Goal: Check status: Check status

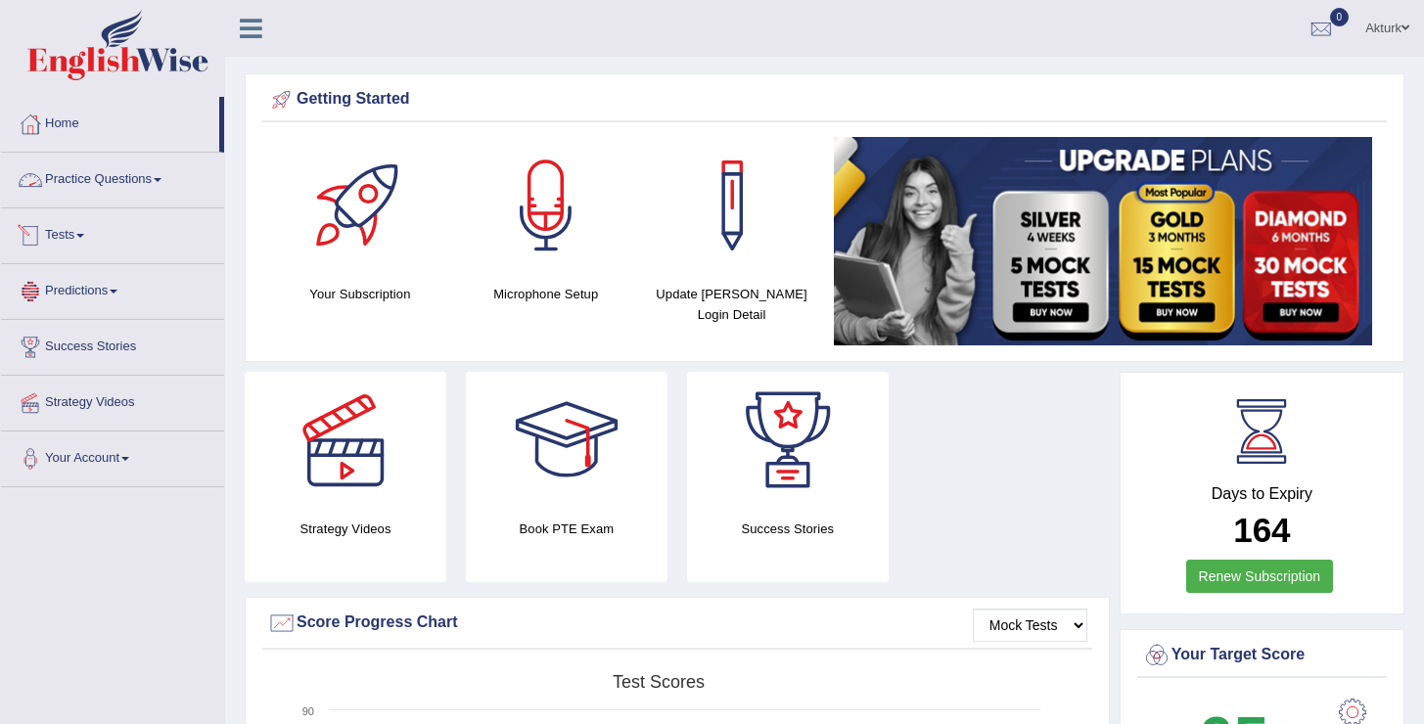
click at [66, 231] on link "Tests" at bounding box center [112, 232] width 223 height 49
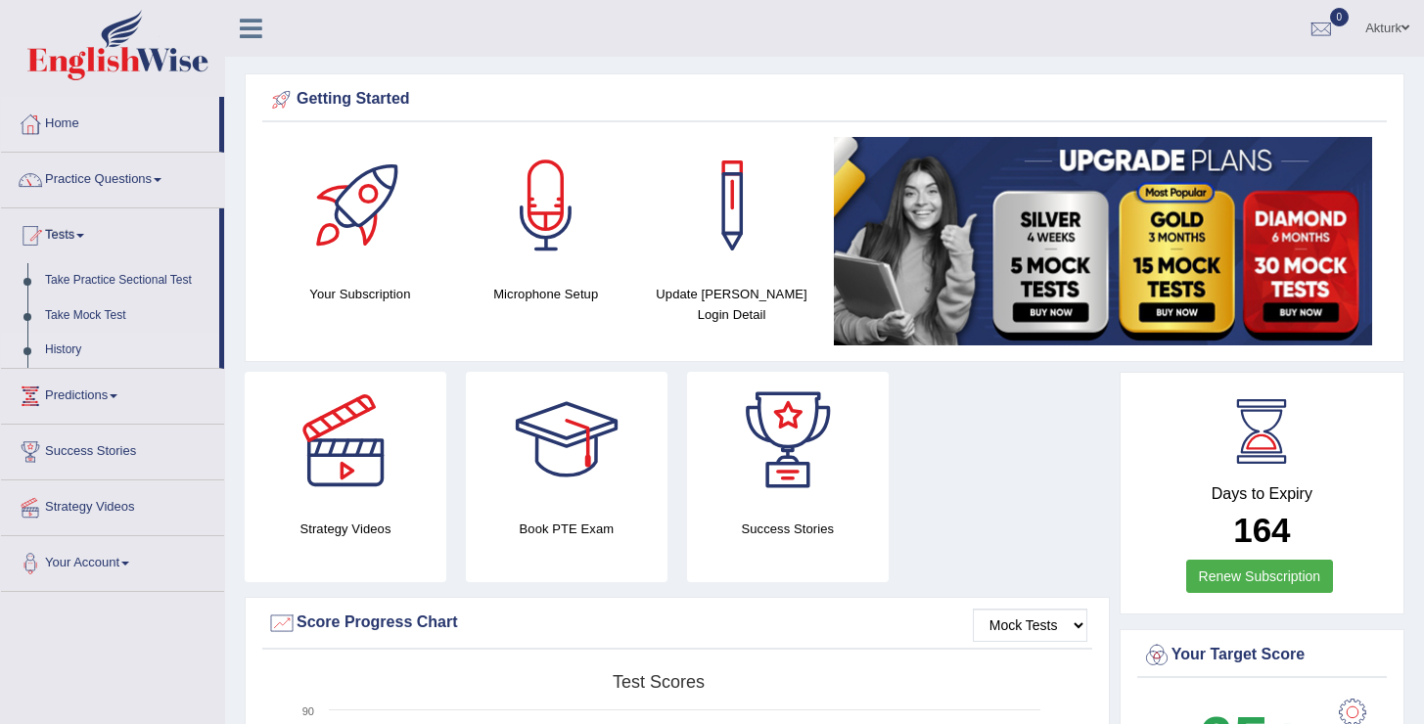
click at [65, 348] on link "History" at bounding box center [127, 350] width 183 height 35
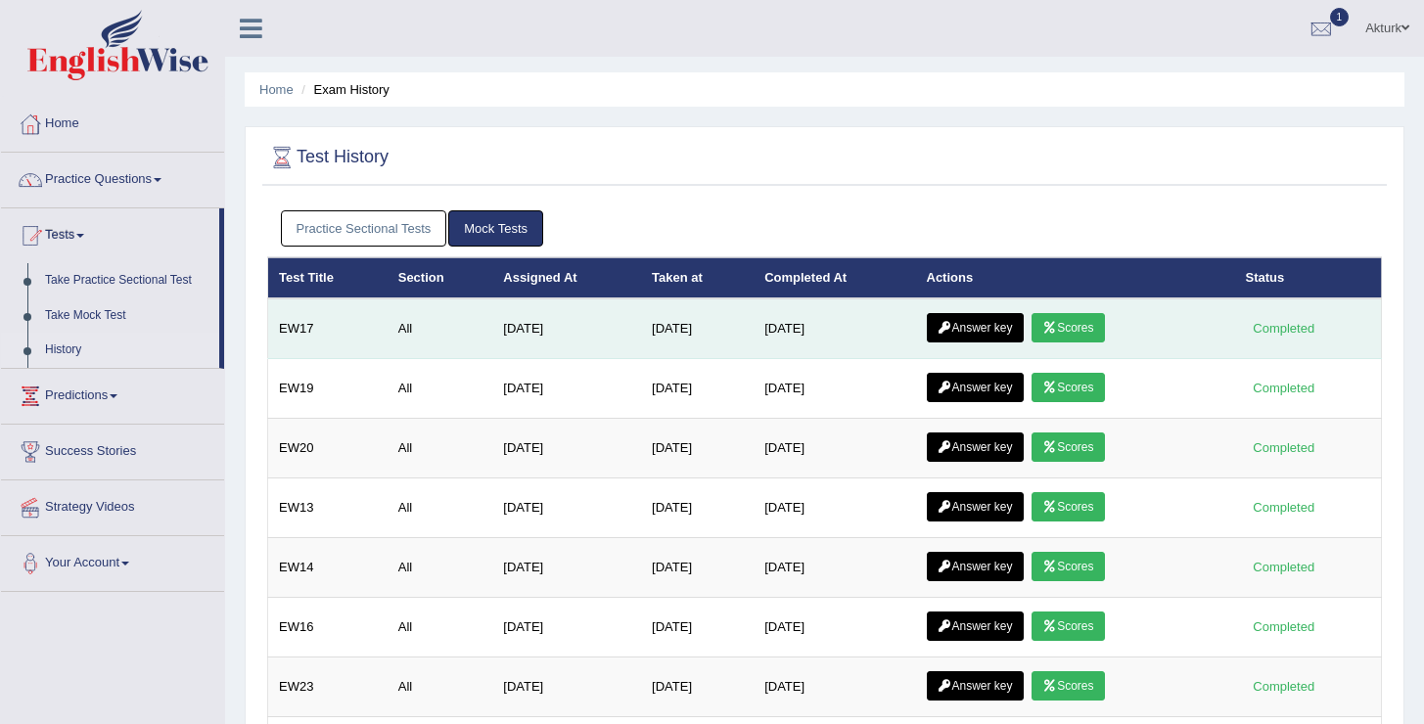
click at [1073, 339] on link "Scores" at bounding box center [1067, 327] width 72 height 29
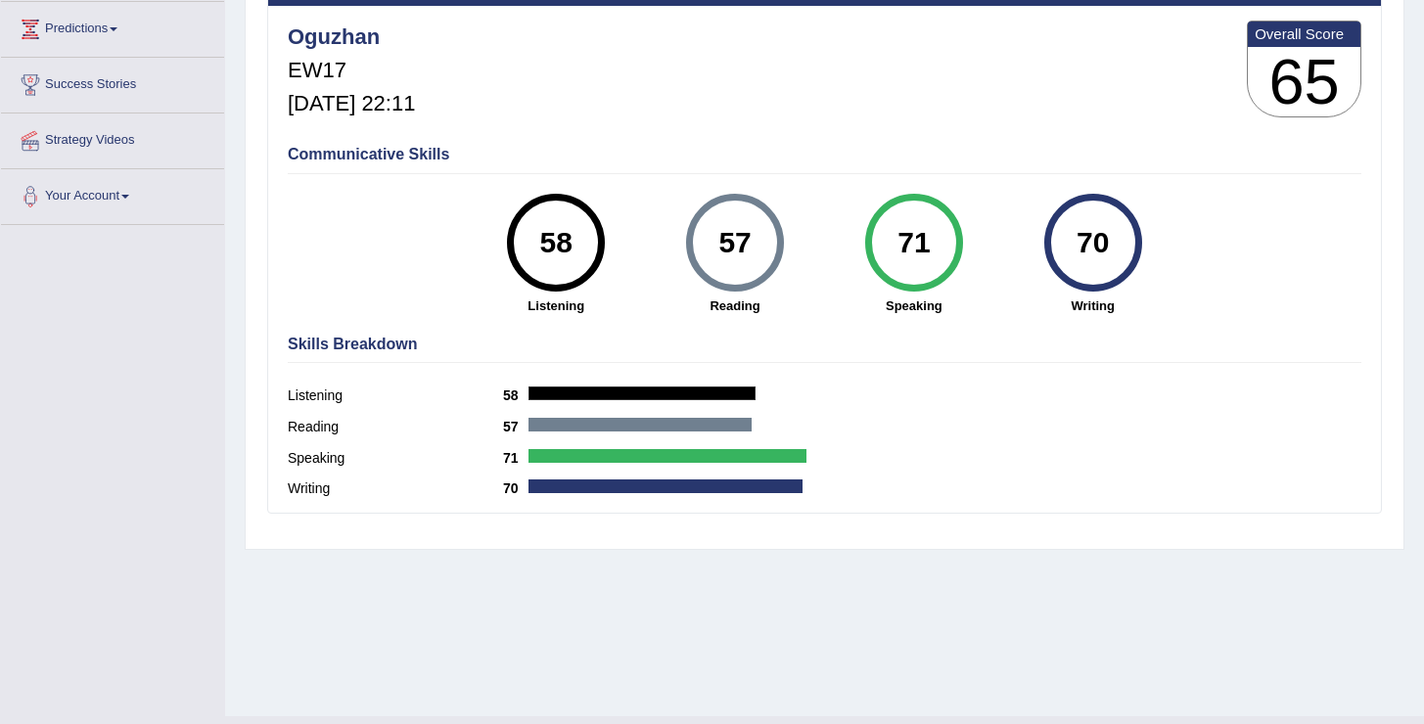
scroll to position [303, 0]
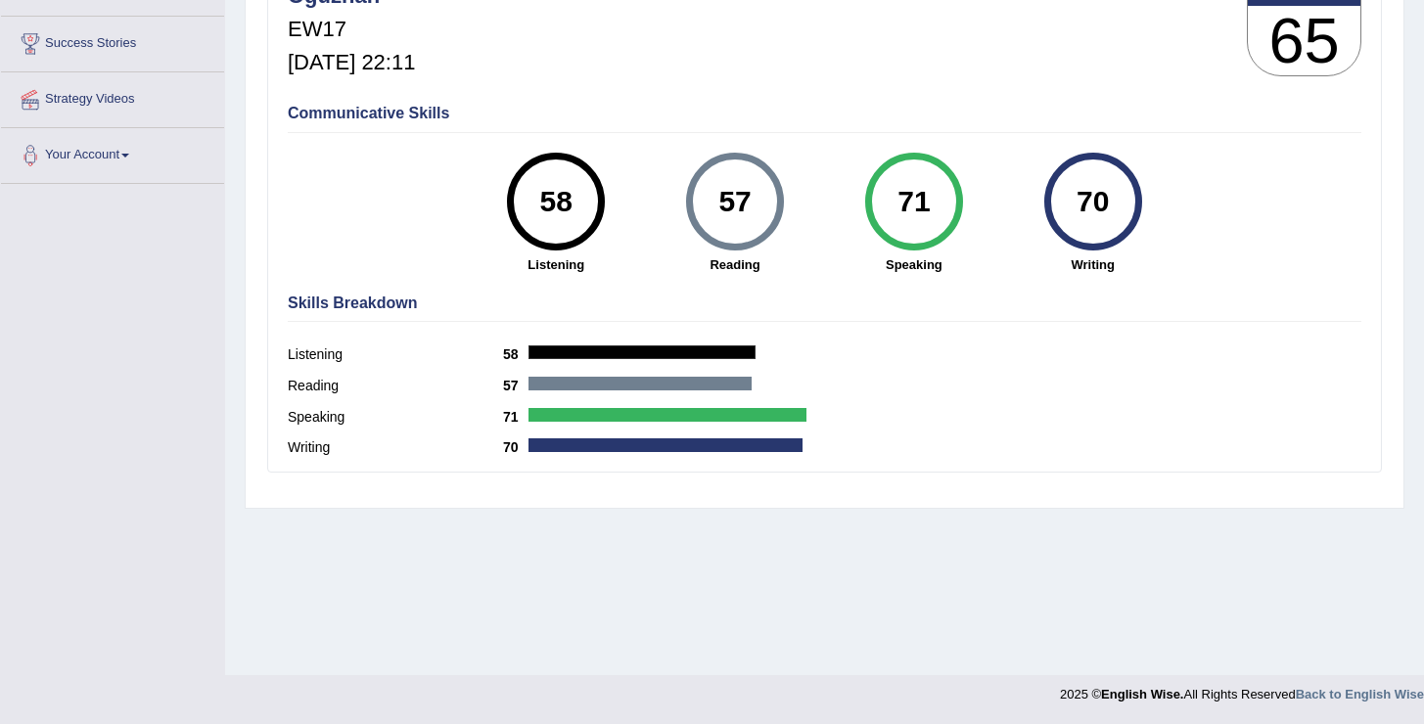
click at [890, 216] on div "71" at bounding box center [913, 201] width 71 height 82
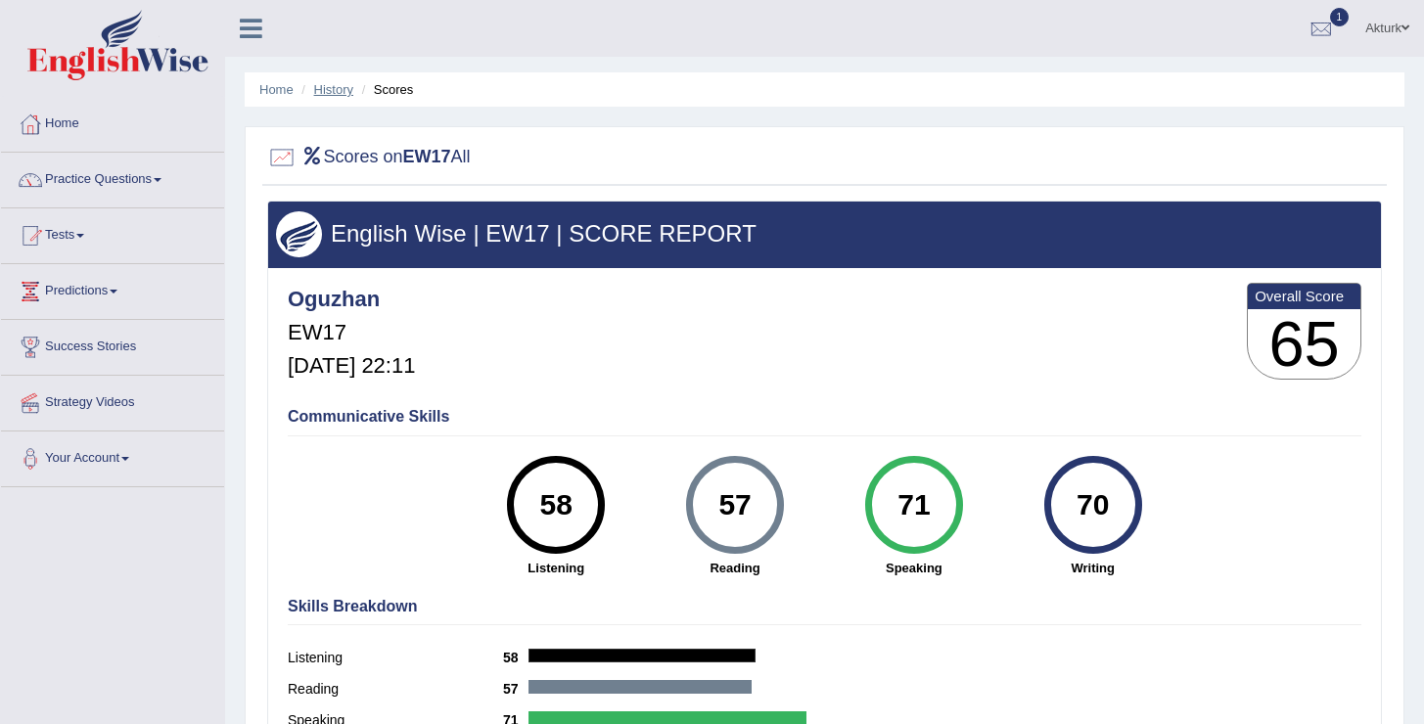
click at [321, 91] on link "History" at bounding box center [333, 89] width 39 height 15
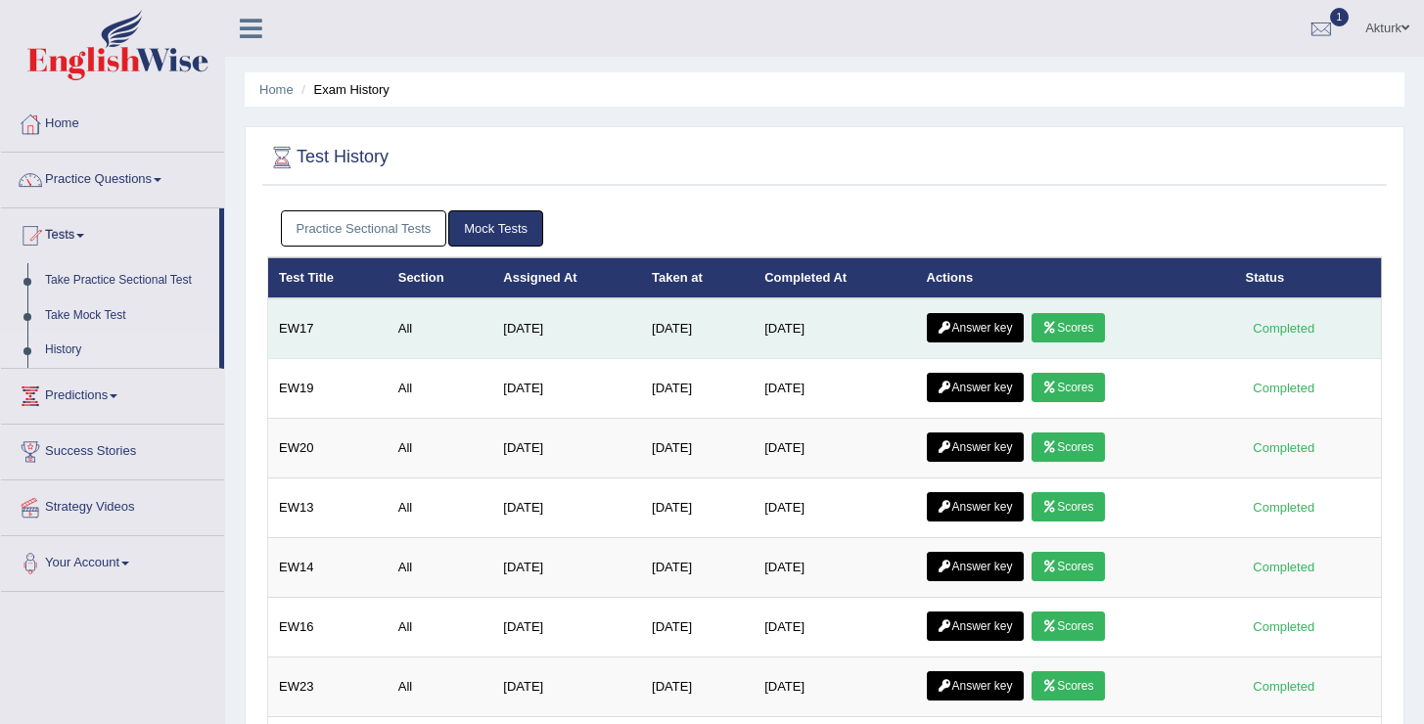
click at [963, 334] on link "Answer key" at bounding box center [975, 327] width 97 height 29
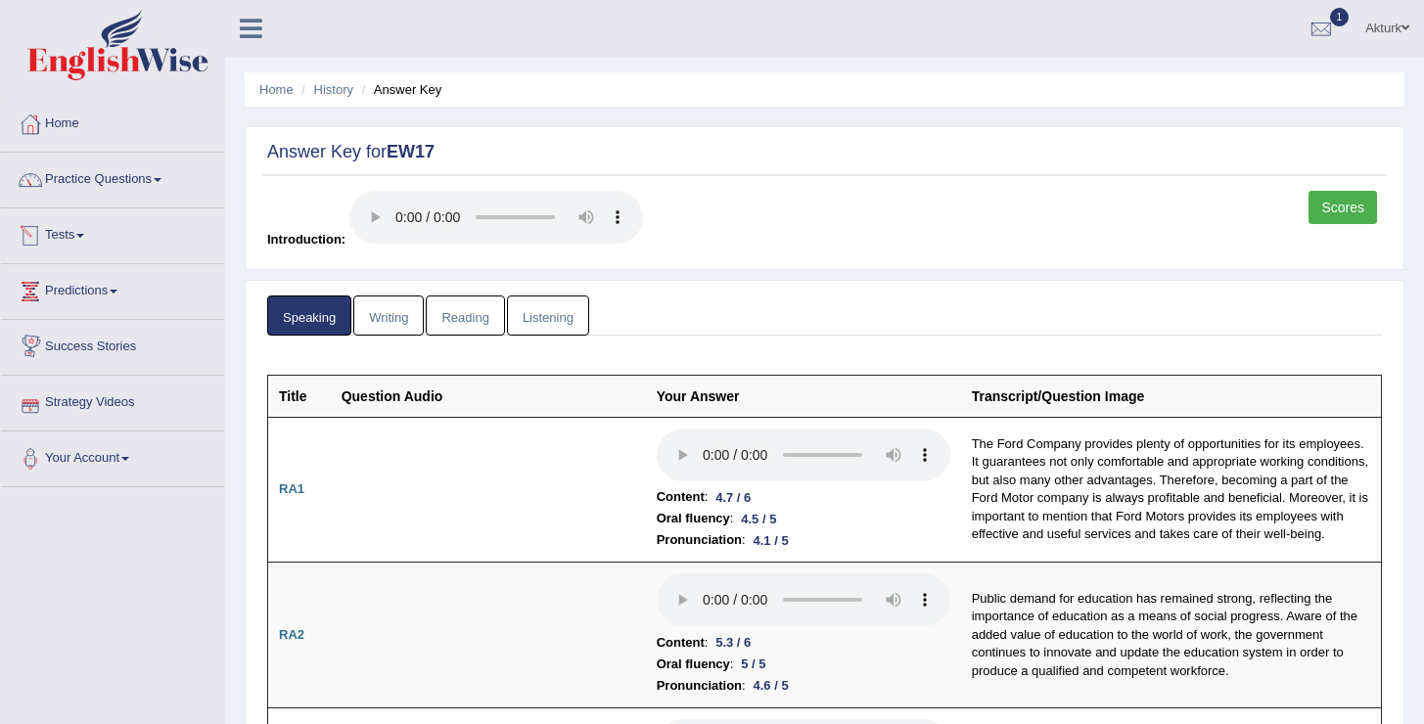
click at [378, 316] on link "Writing" at bounding box center [388, 316] width 70 height 40
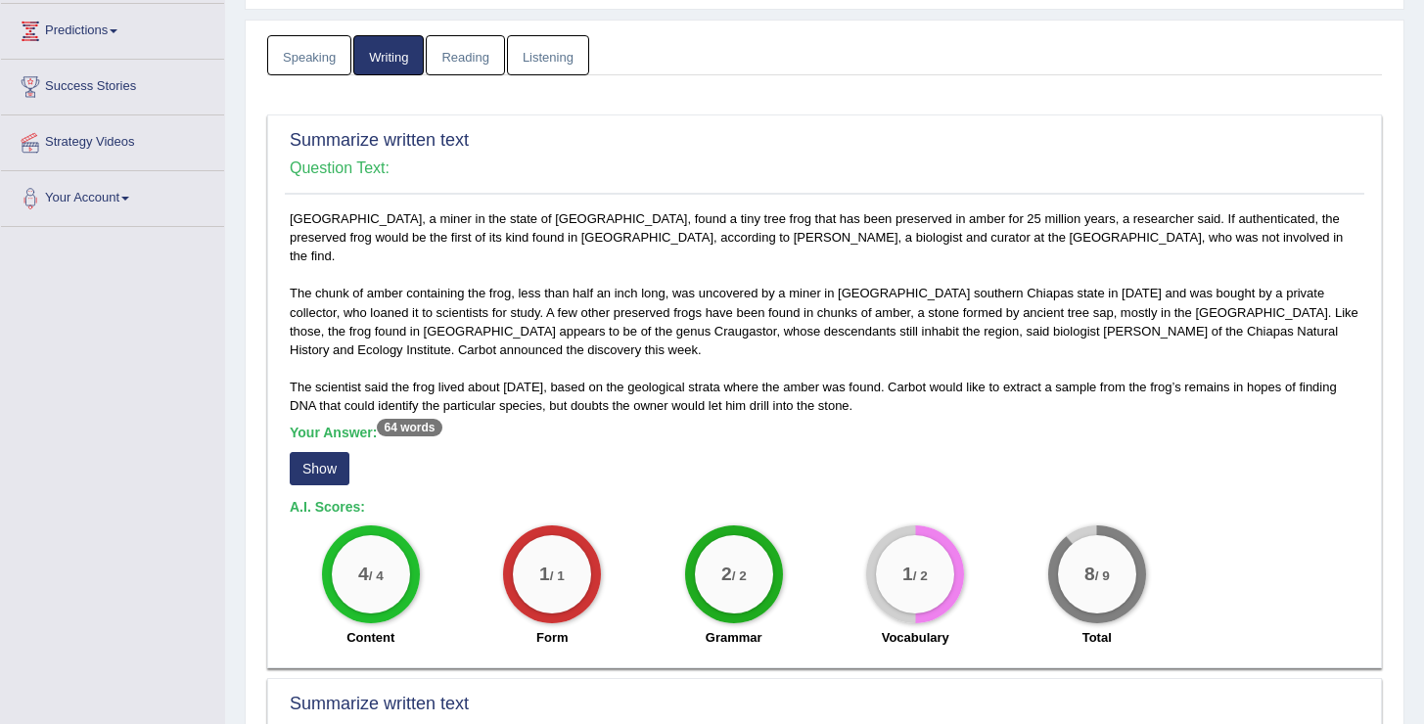
scroll to position [277, 0]
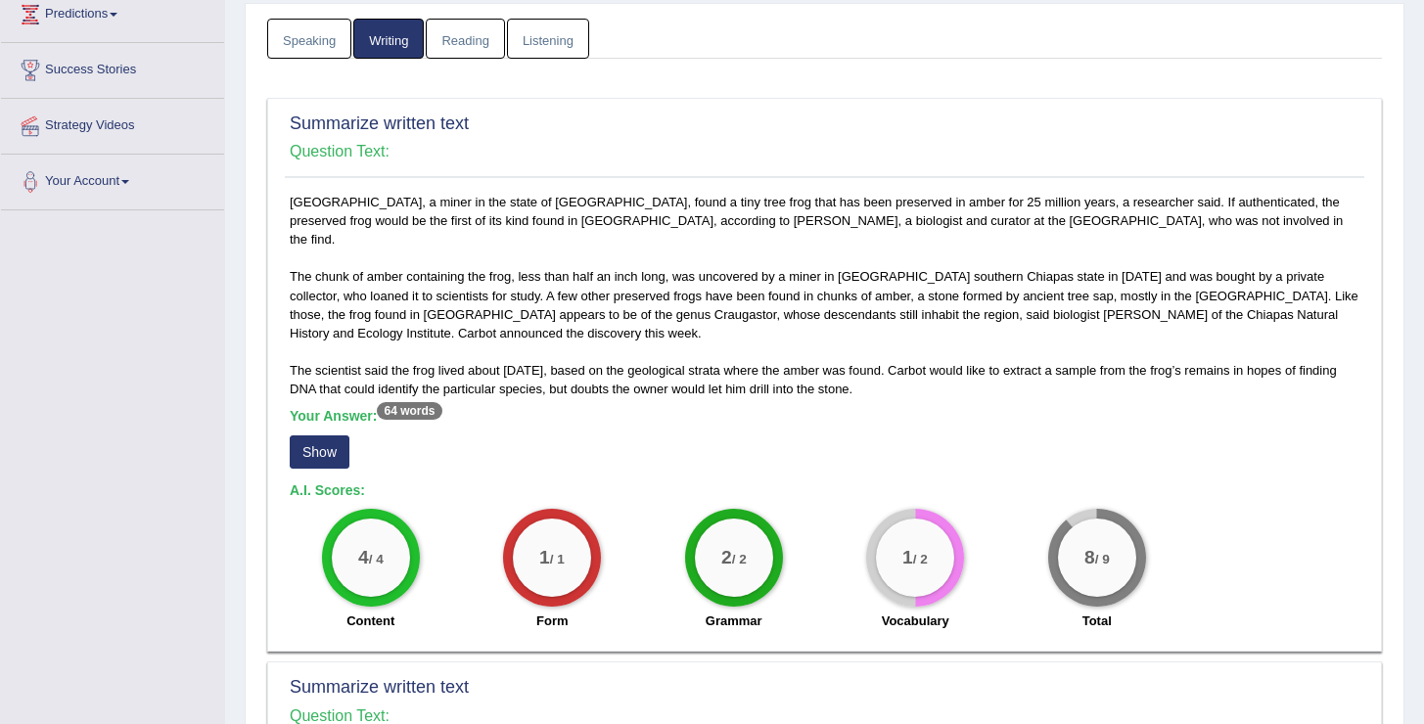
click at [300, 437] on button "Show" at bounding box center [320, 451] width 60 height 33
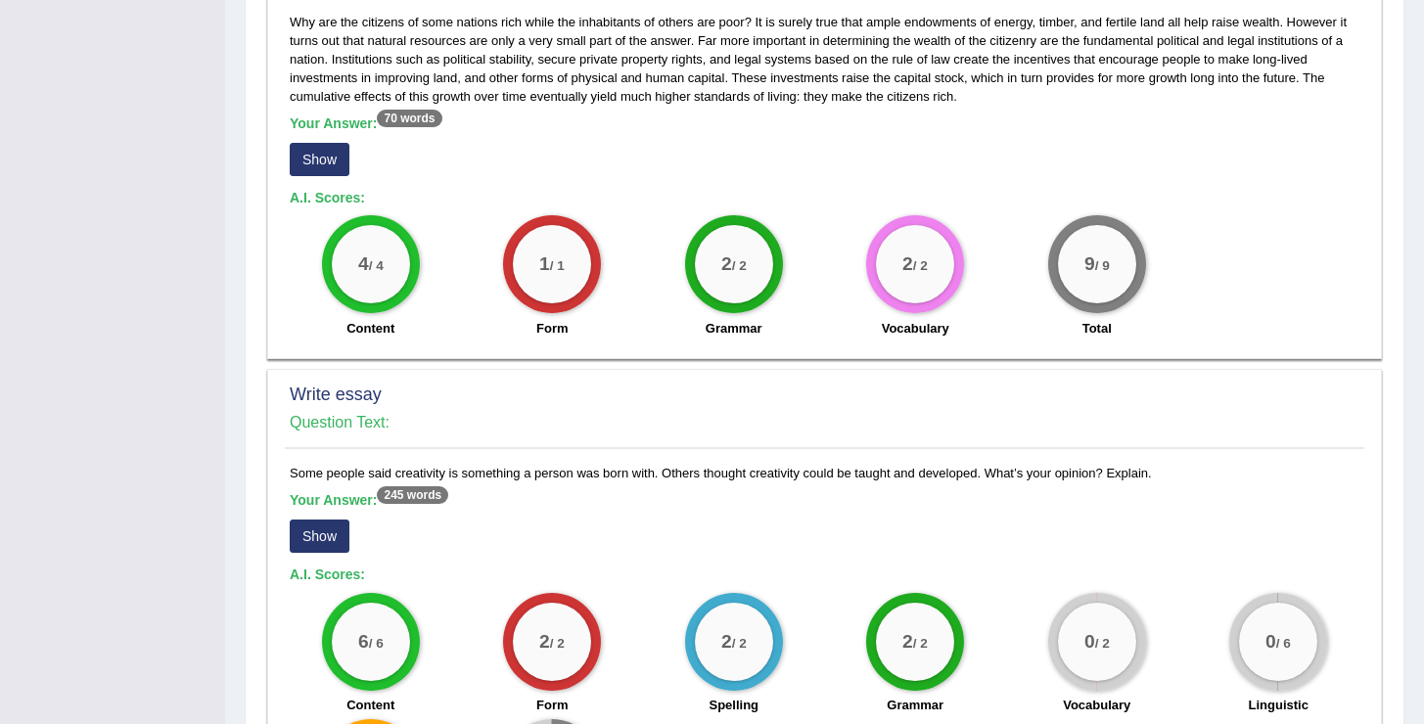
scroll to position [1230, 0]
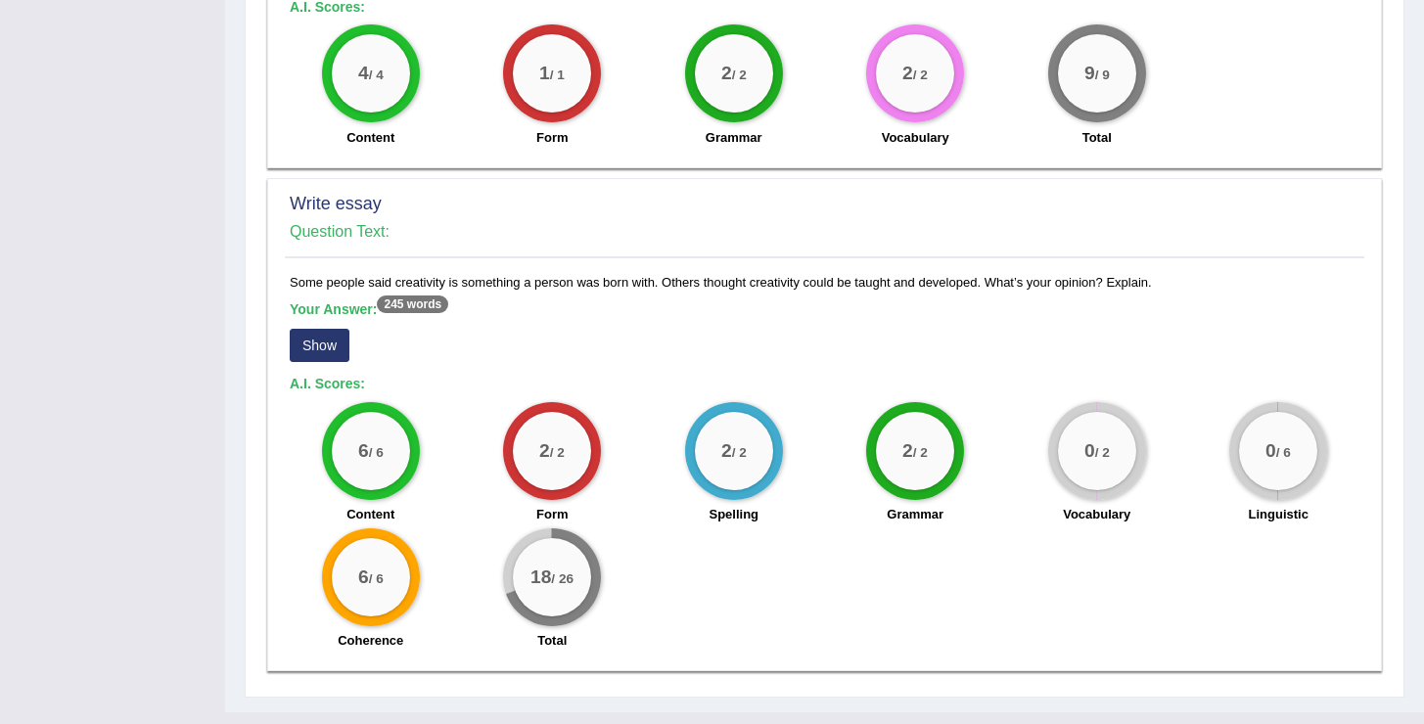
click at [325, 329] on button "Show" at bounding box center [320, 345] width 60 height 33
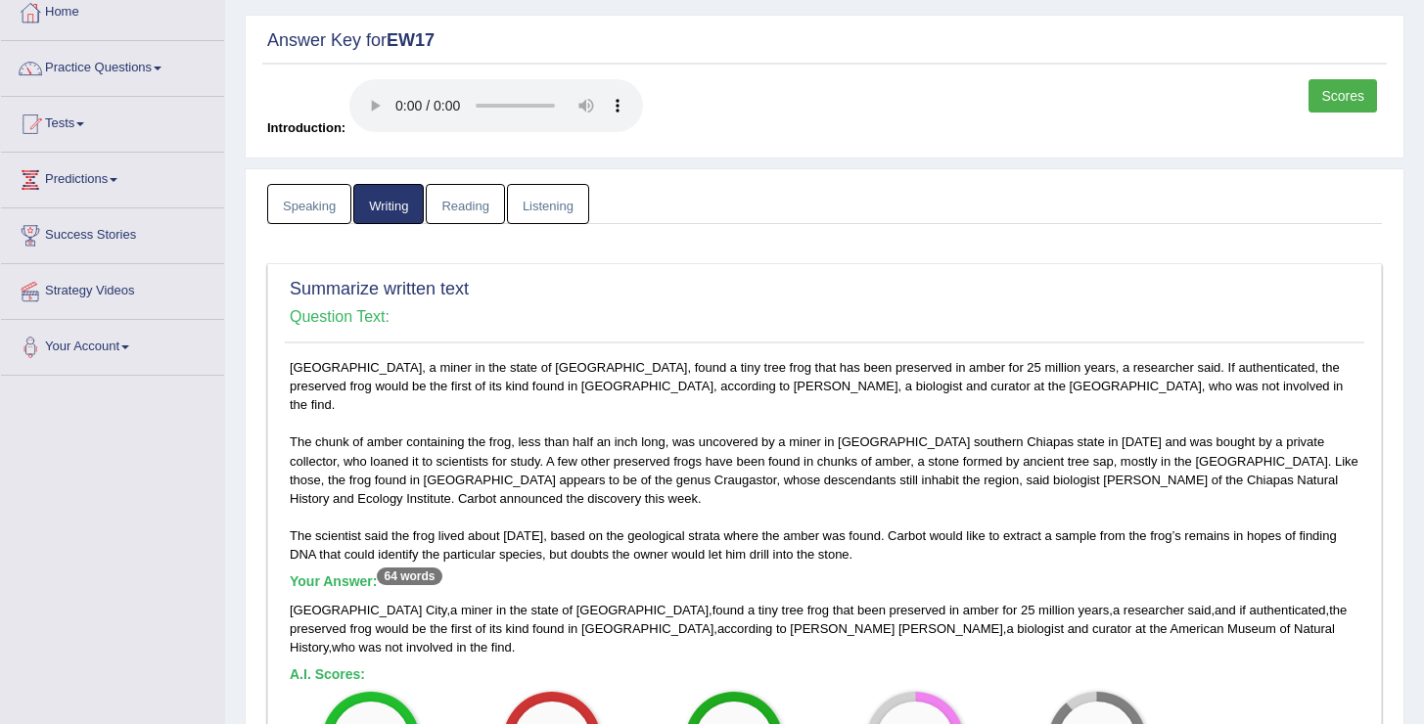
scroll to position [0, 0]
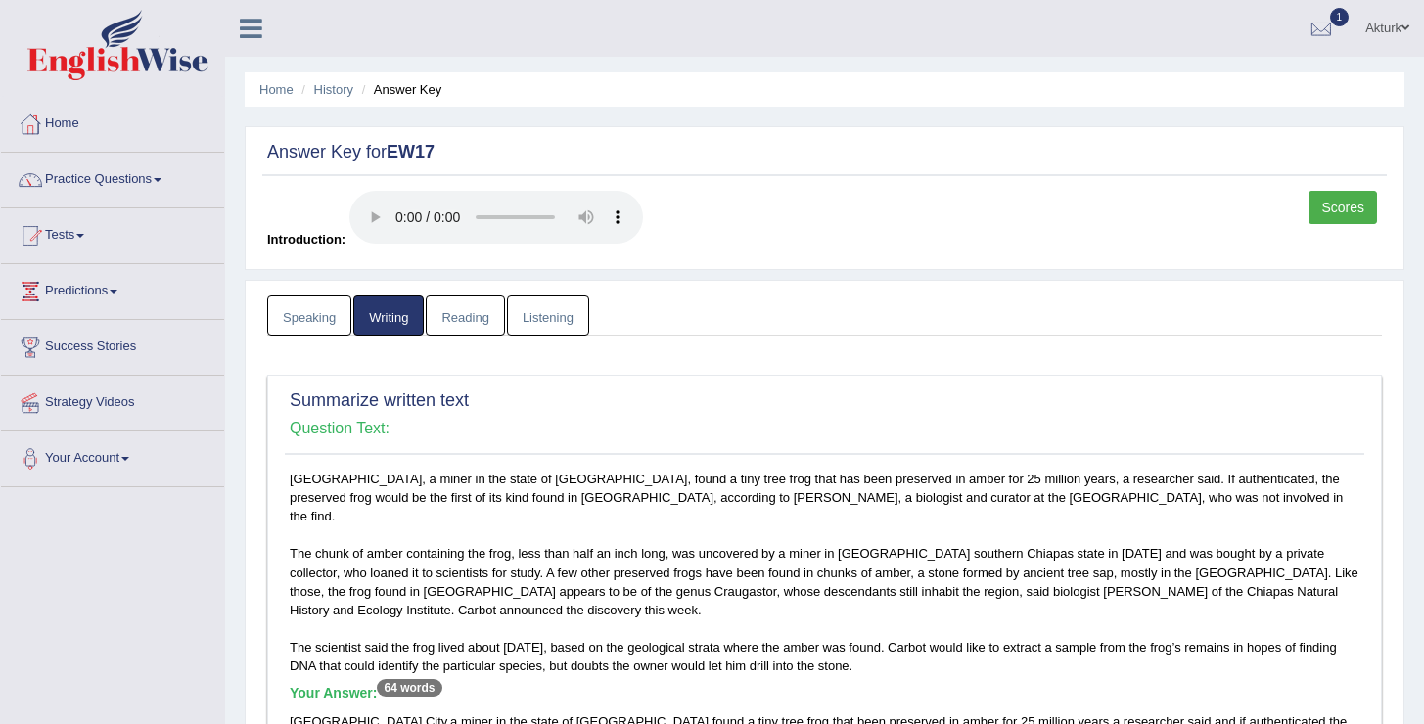
click at [463, 320] on link "Reading" at bounding box center [465, 316] width 78 height 40
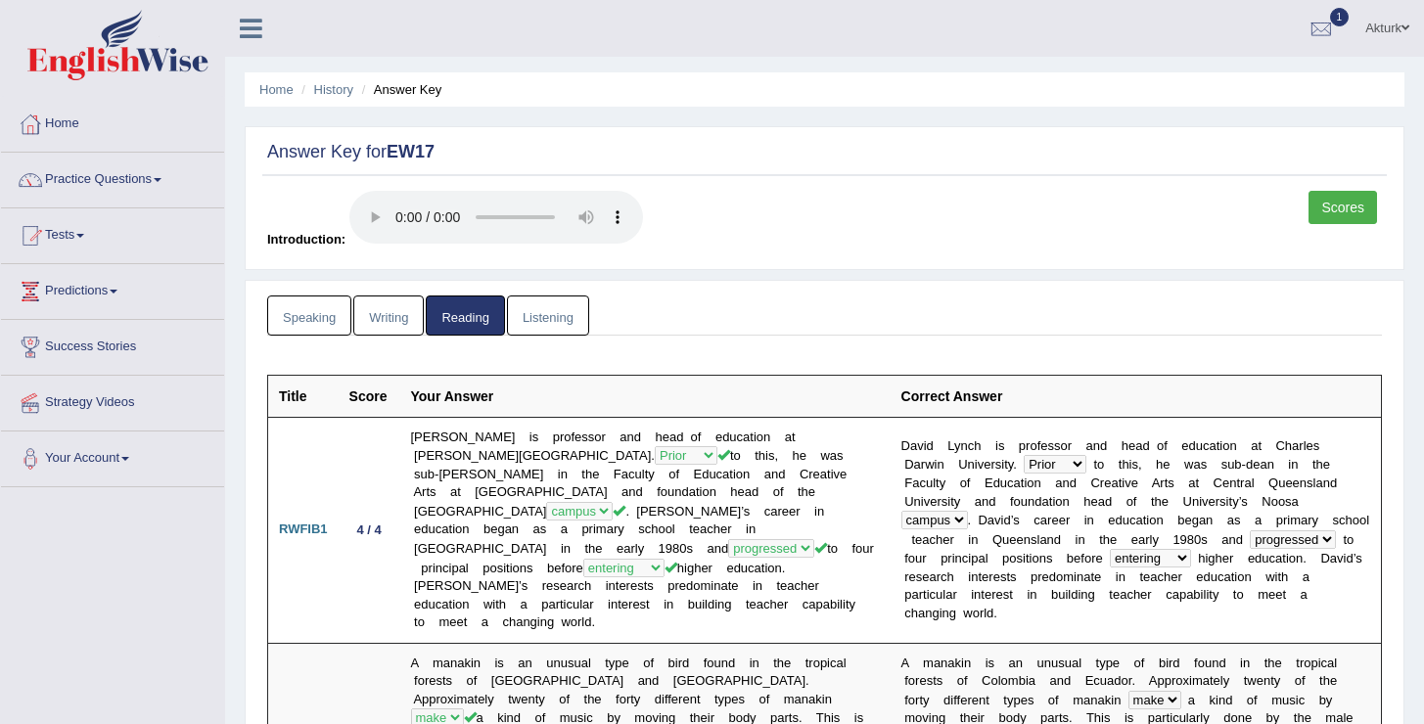
click at [533, 304] on link "Listening" at bounding box center [548, 316] width 82 height 40
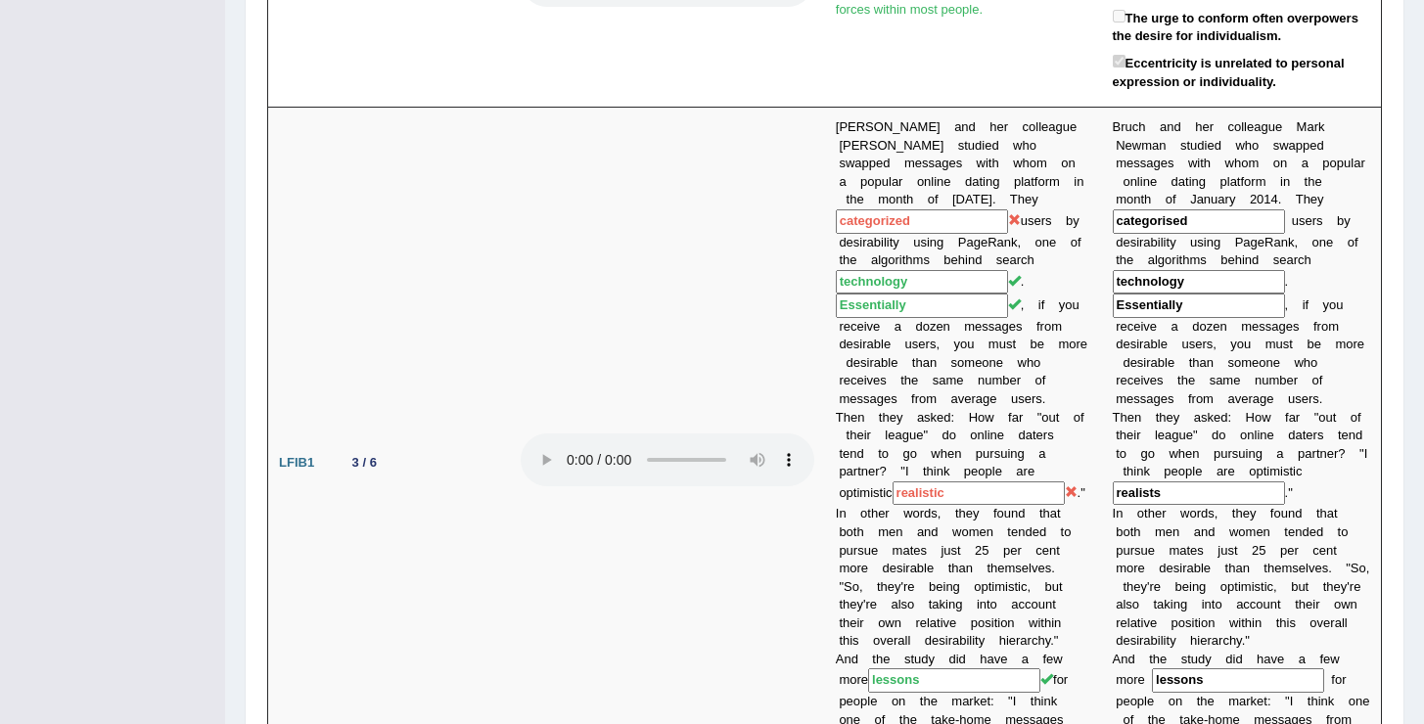
scroll to position [936, 0]
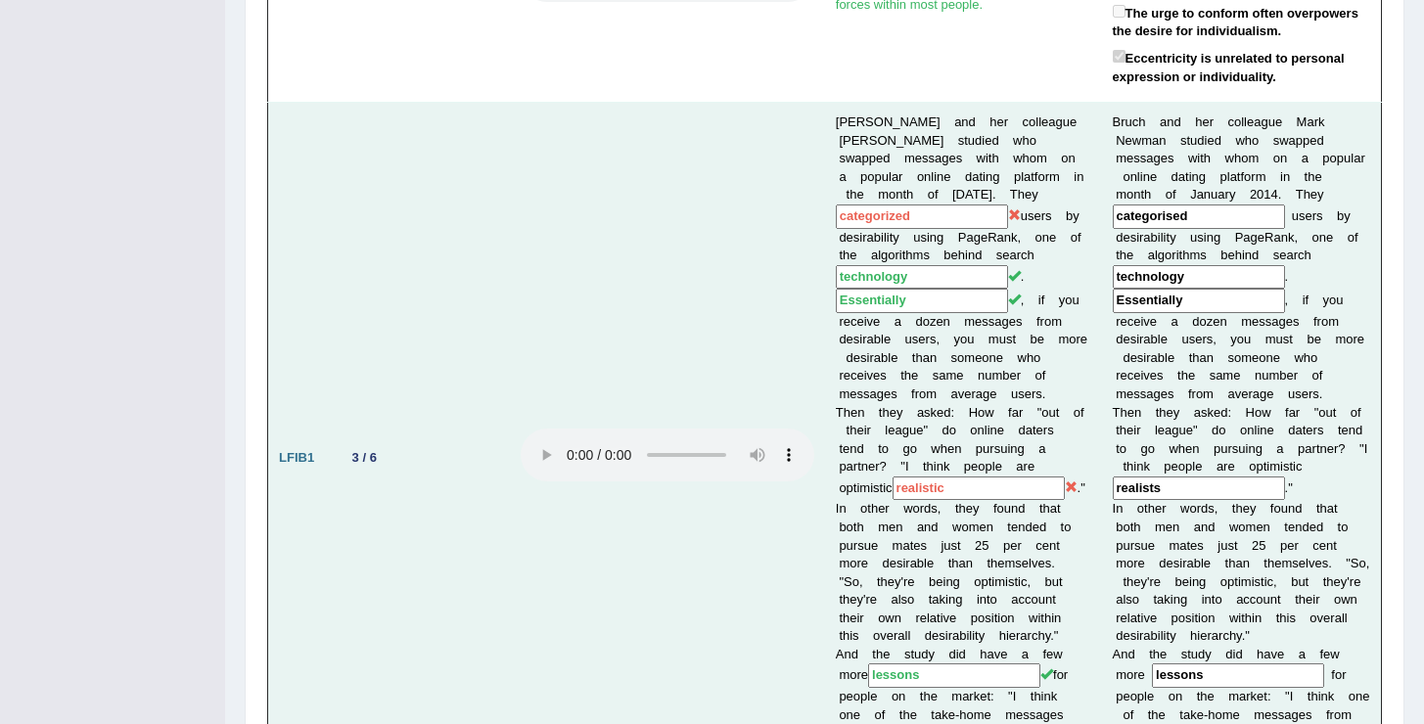
drag, startPoint x: 910, startPoint y: 223, endPoint x: 827, endPoint y: 208, distance: 84.5
click at [827, 208] on td "Bruch and her colleague Mark Newman studied who swapped messages with whom on a…" at bounding box center [963, 458] width 277 height 711
click at [706, 256] on td at bounding box center [667, 458] width 315 height 711
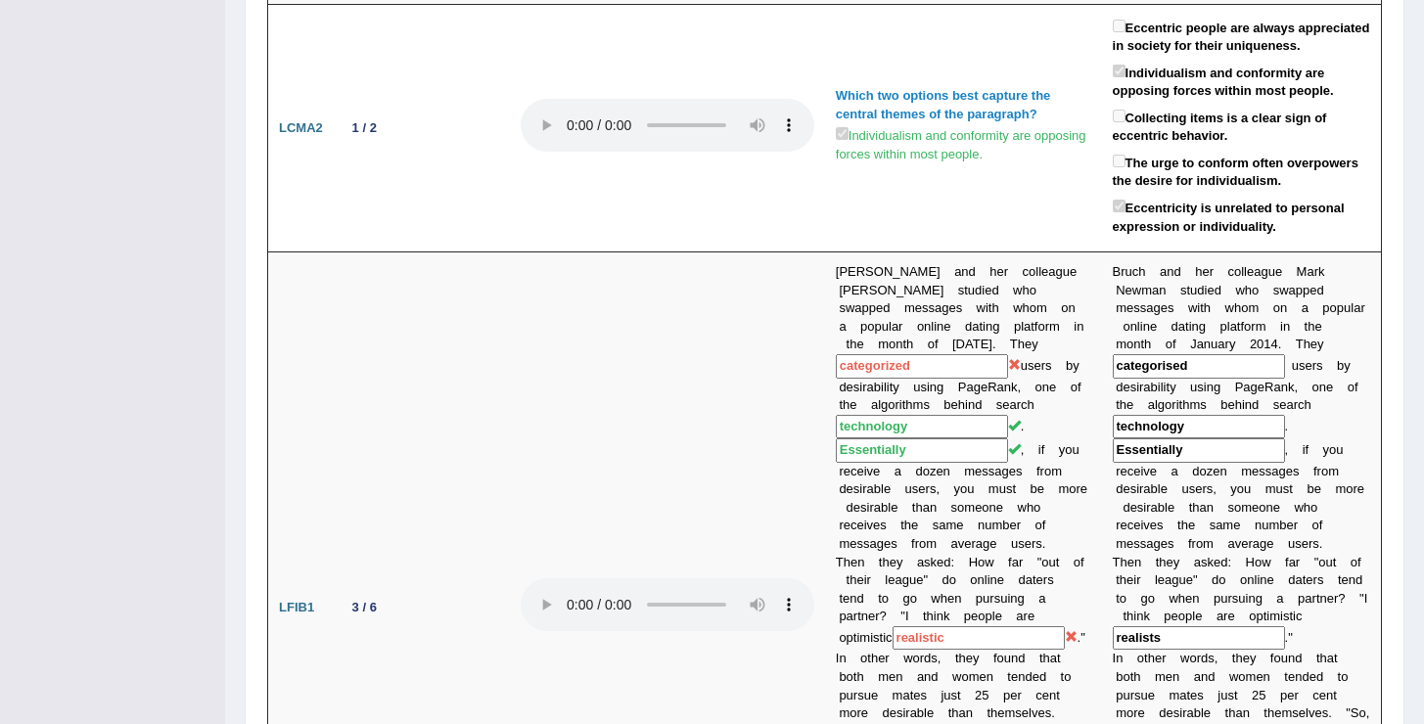
scroll to position [0, 0]
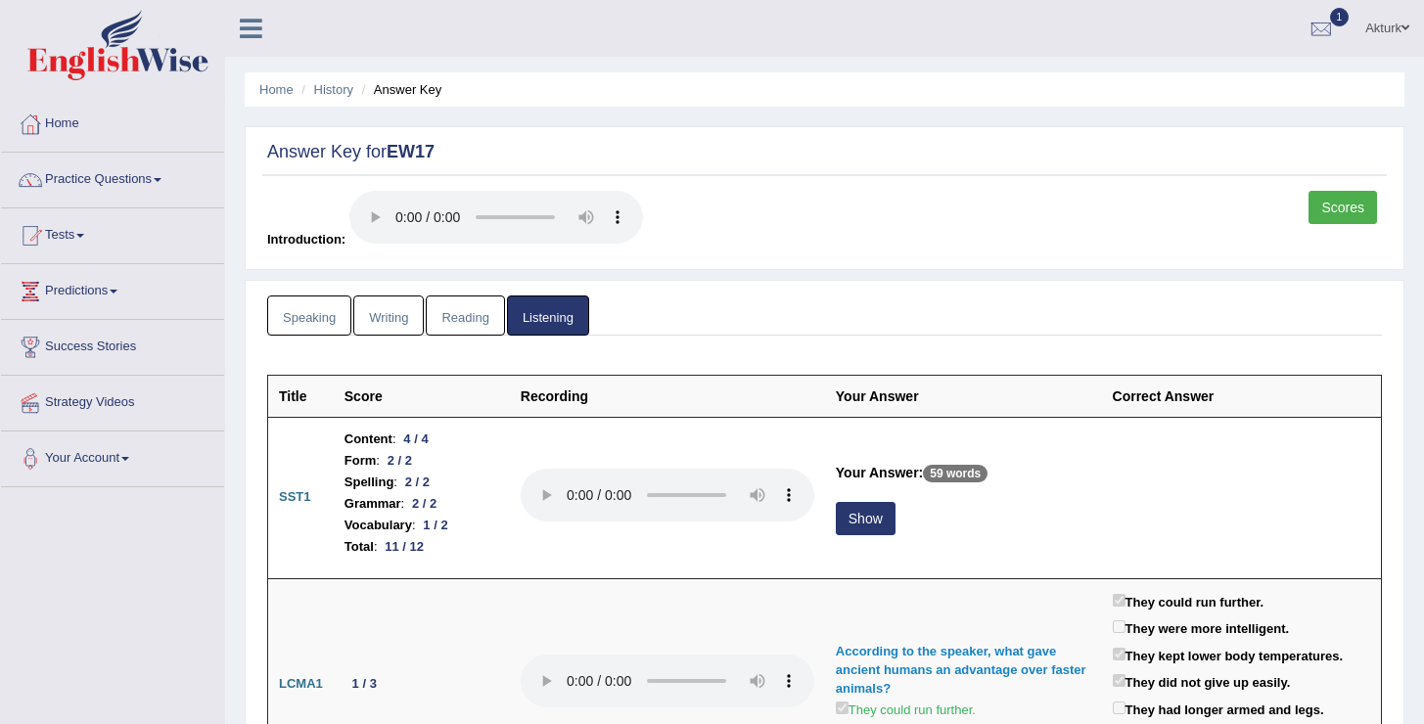
click at [1347, 202] on link "Scores" at bounding box center [1342, 207] width 68 height 33
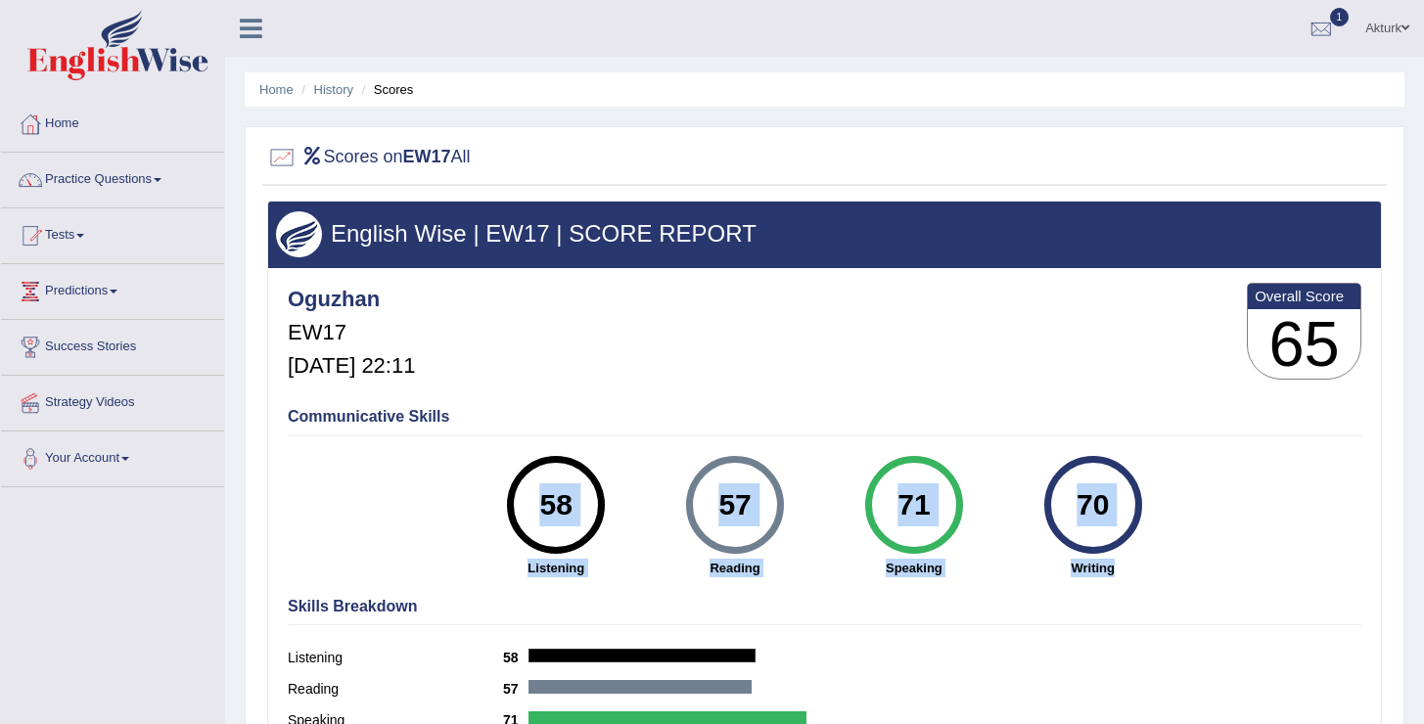
drag, startPoint x: 1117, startPoint y: 570, endPoint x: 531, endPoint y: 411, distance: 606.3
click at [531, 411] on div "Communicative Skills 58 Listening 57 [GEOGRAPHIC_DATA] 71 Speaking 70 Writing" at bounding box center [824, 490] width 1083 height 185
click at [531, 411] on h4 "Communicative Skills" at bounding box center [824, 417] width 1073 height 18
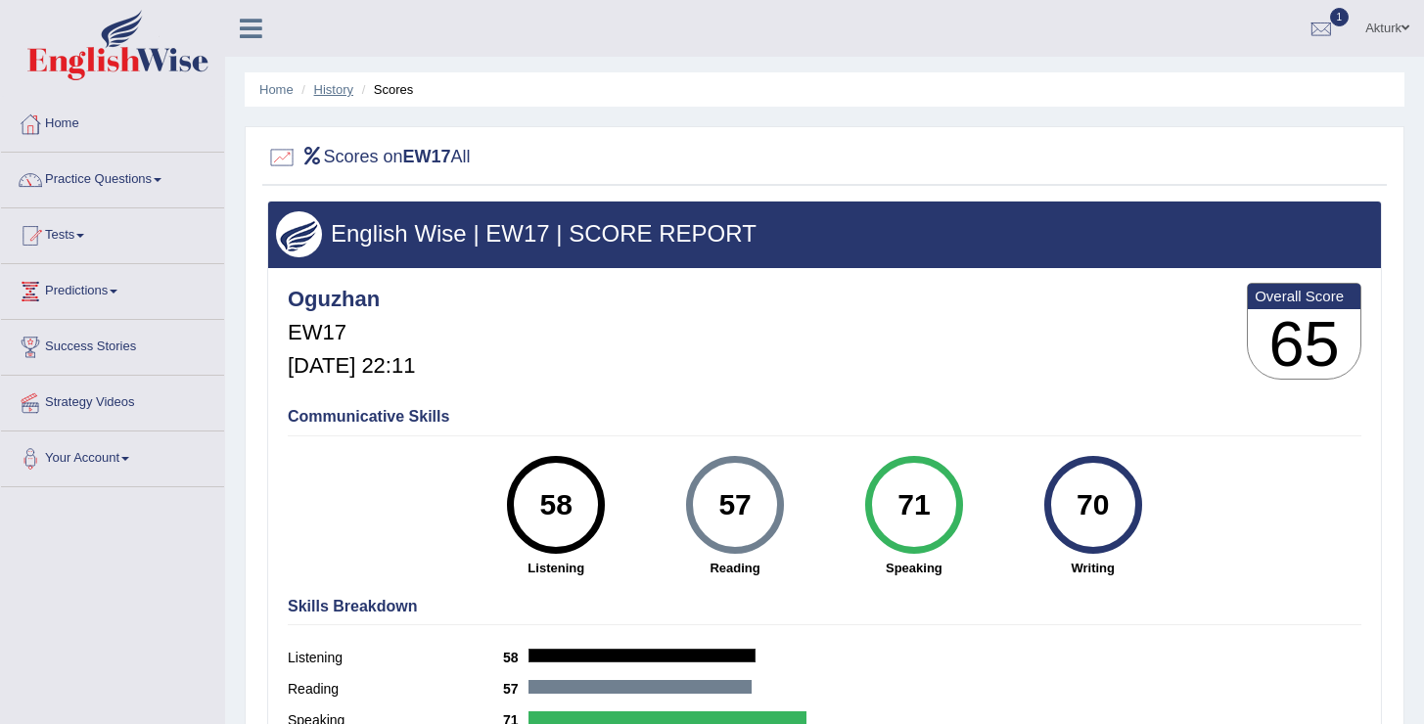
click at [338, 93] on link "History" at bounding box center [333, 89] width 39 height 15
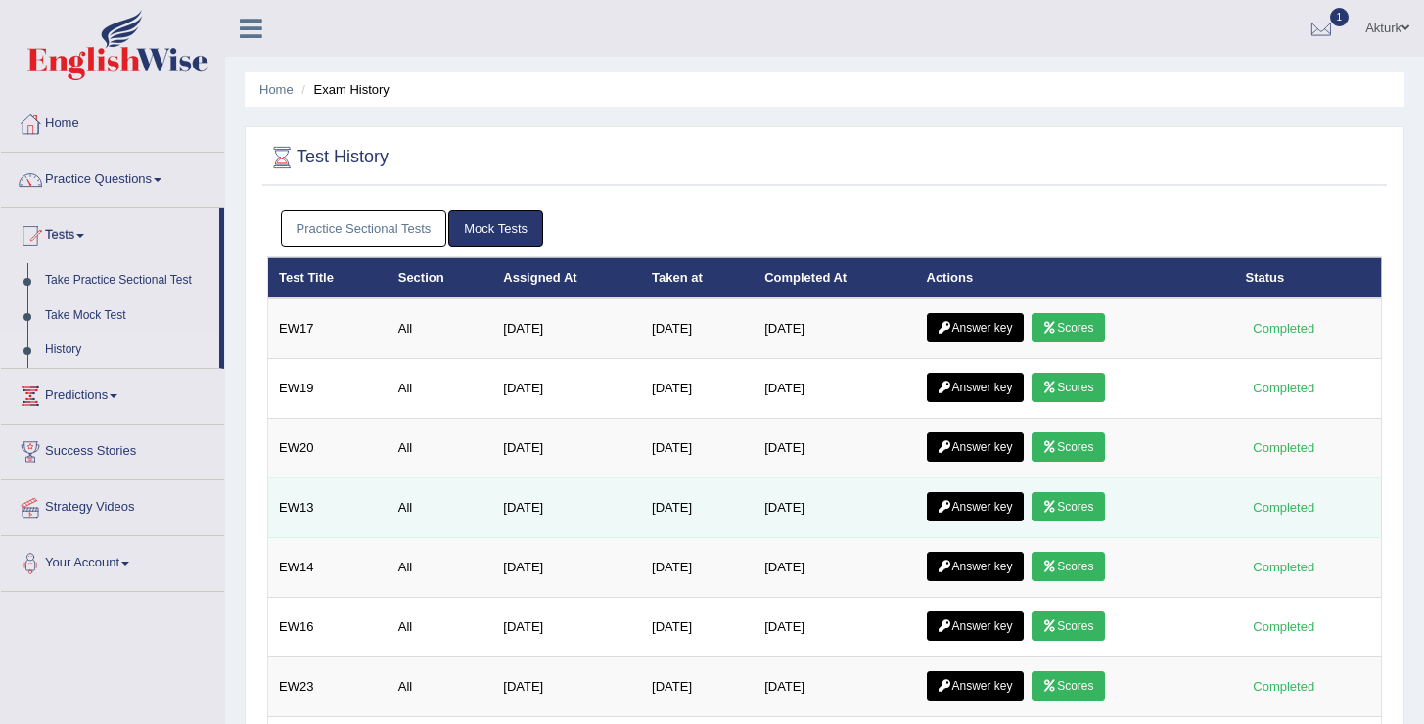
click at [1075, 502] on link "Scores" at bounding box center [1067, 506] width 72 height 29
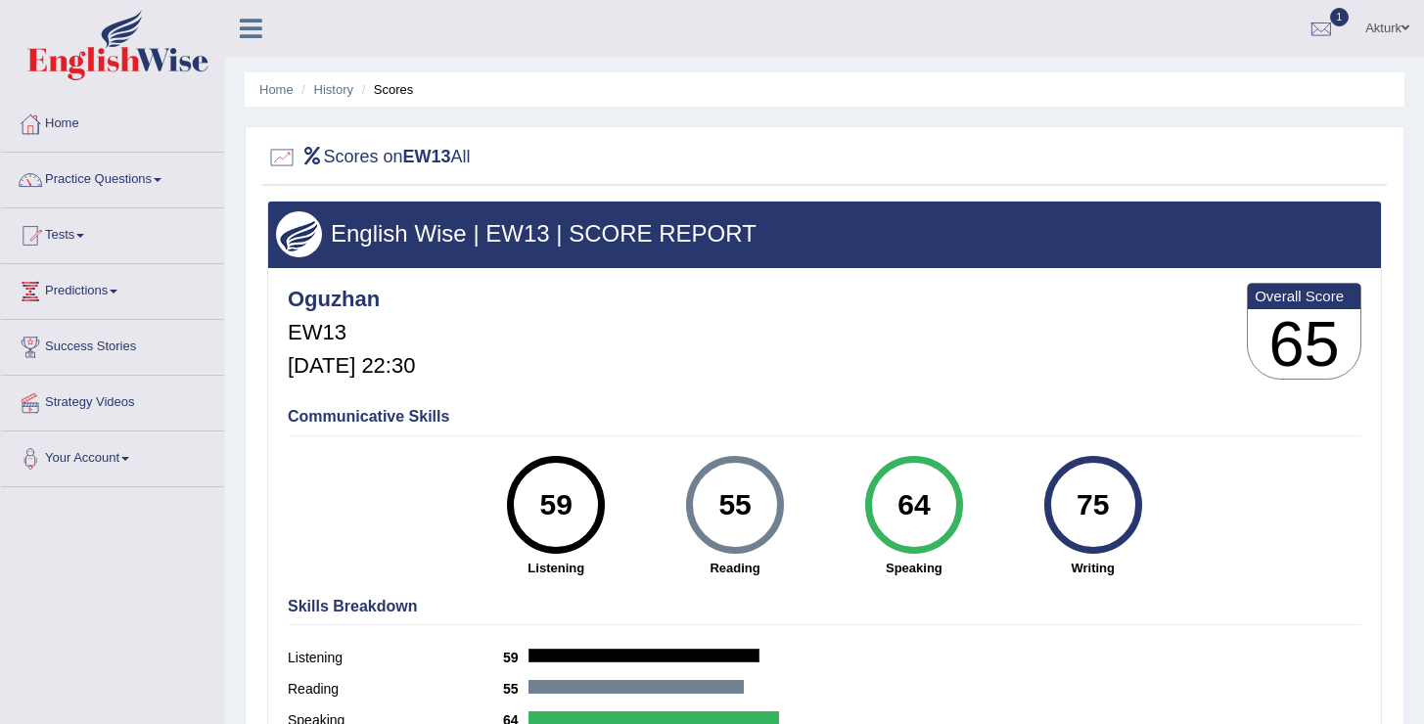
drag, startPoint x: 496, startPoint y: 511, endPoint x: 1263, endPoint y: 629, distance: 776.3
click at [1263, 278] on div "Oguzhan EW13 [DATE] 22:30 Overall Score 65 Communicative Skills 59 Listening 55…" at bounding box center [824, 273] width 1113 height 10
click at [873, 547] on div "64 Speaking" at bounding box center [913, 516] width 179 height 121
click at [71, 136] on link "Home" at bounding box center [112, 121] width 223 height 49
